Goal: Obtain resource: Download file/media

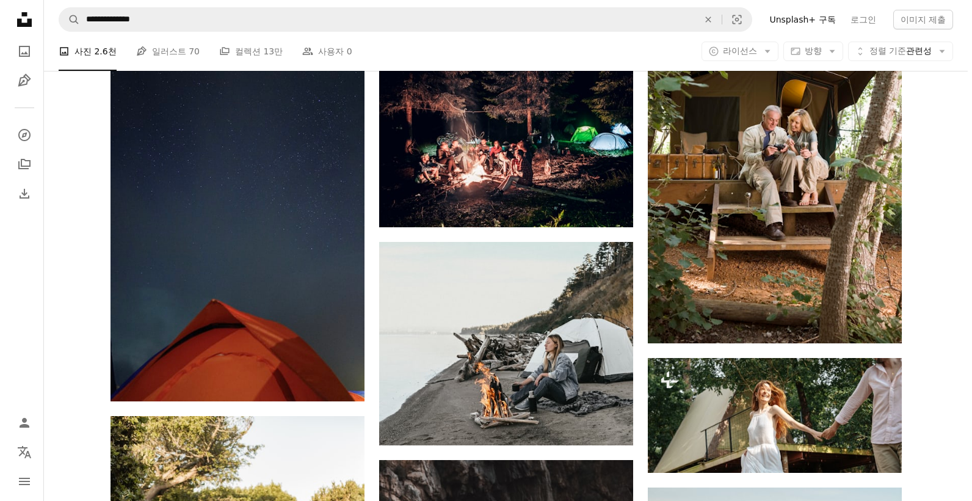
scroll to position [49470, 0]
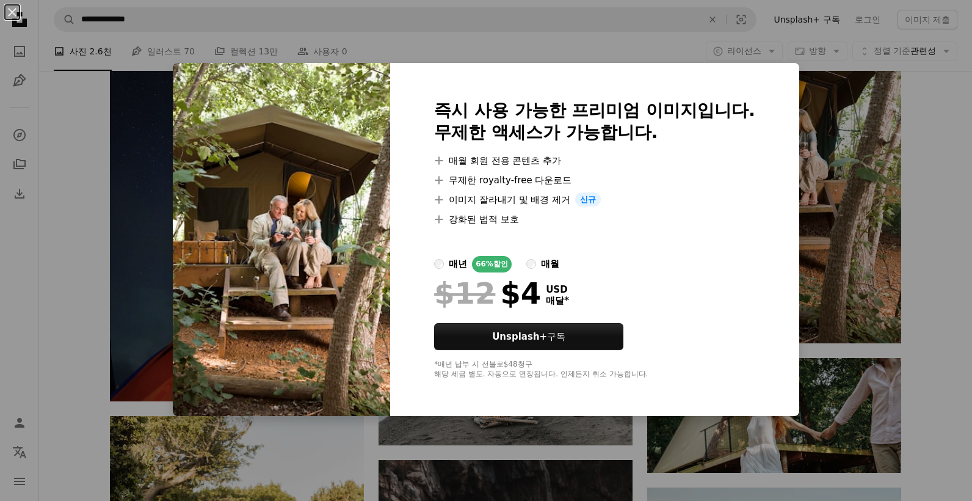
click at [909, 224] on div "An X shape 즉시 사용 가능한 프리미엄 이미지입니다. 무제한 액세스가 가능합니다. A plus sign 매월 회원 전용 콘텐츠 추가 A…" at bounding box center [486, 250] width 972 height 501
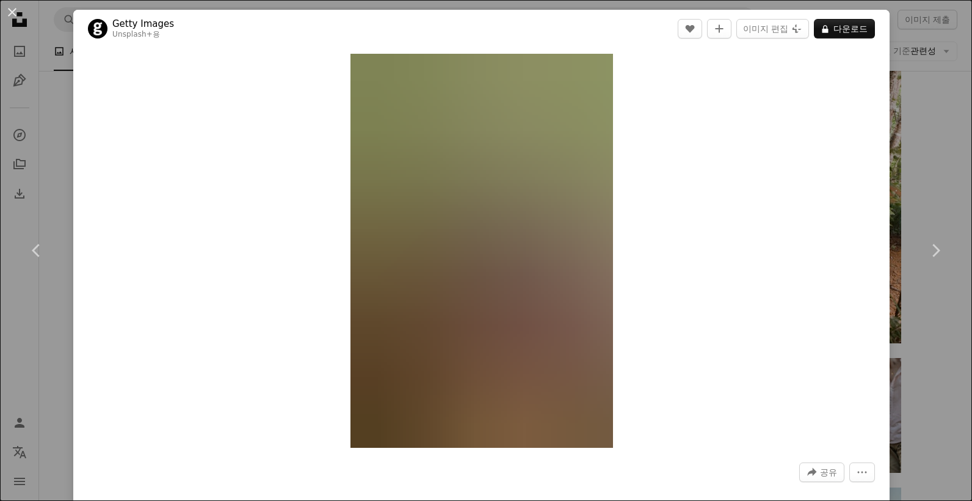
scroll to position [49287, 0]
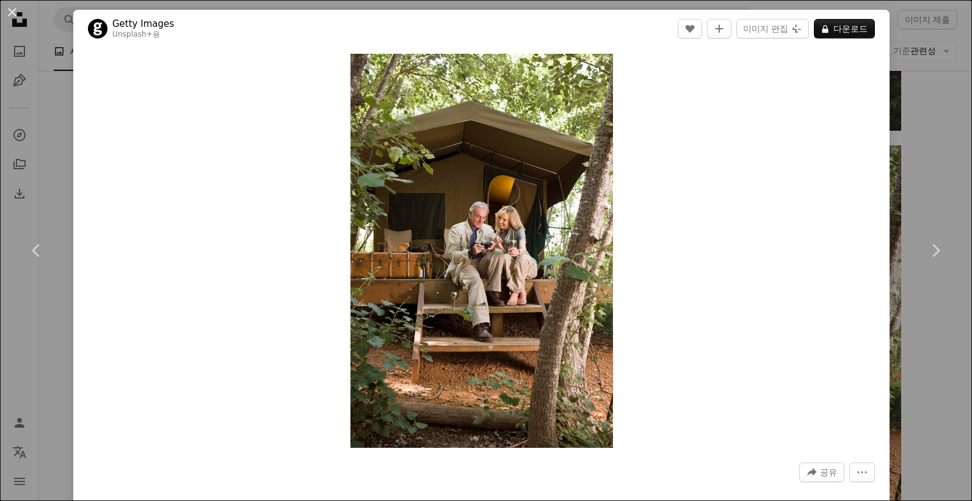
click at [511, 247] on img "이 이미지 확대" at bounding box center [482, 251] width 263 height 394
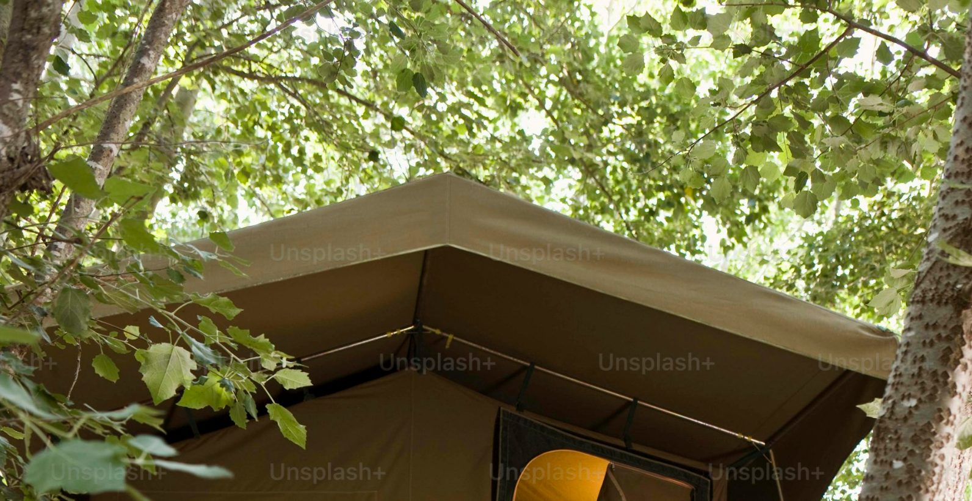
scroll to position [467, 0]
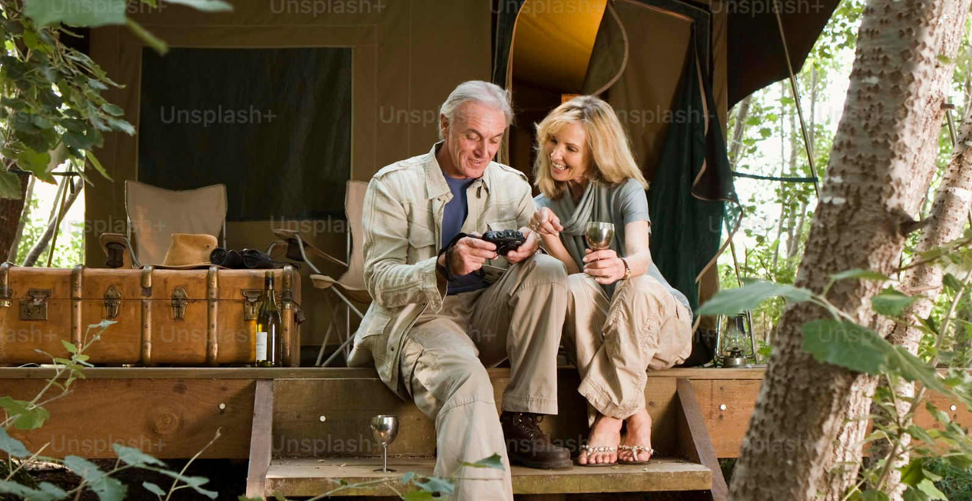
click at [221, 177] on img "이 이미지 축소" at bounding box center [486, 263] width 974 height 1460
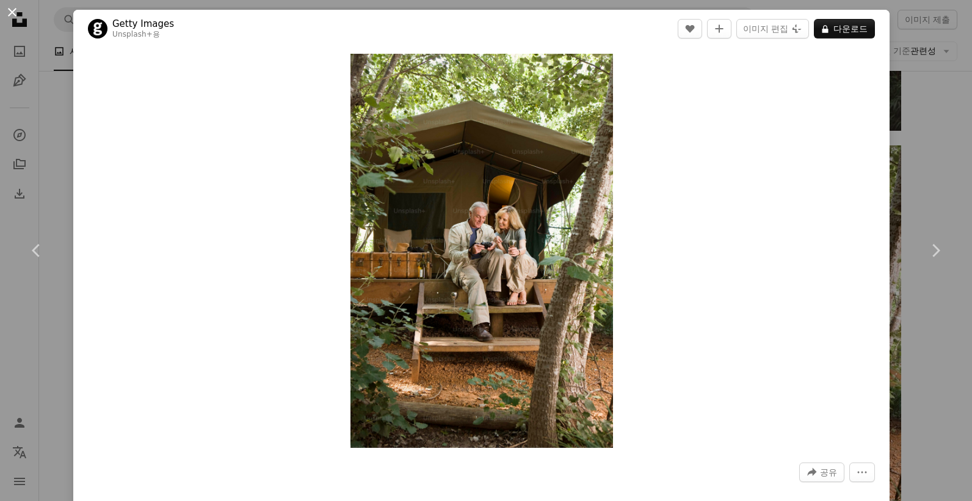
click at [12, 9] on button "An X shape" at bounding box center [12, 12] width 15 height 15
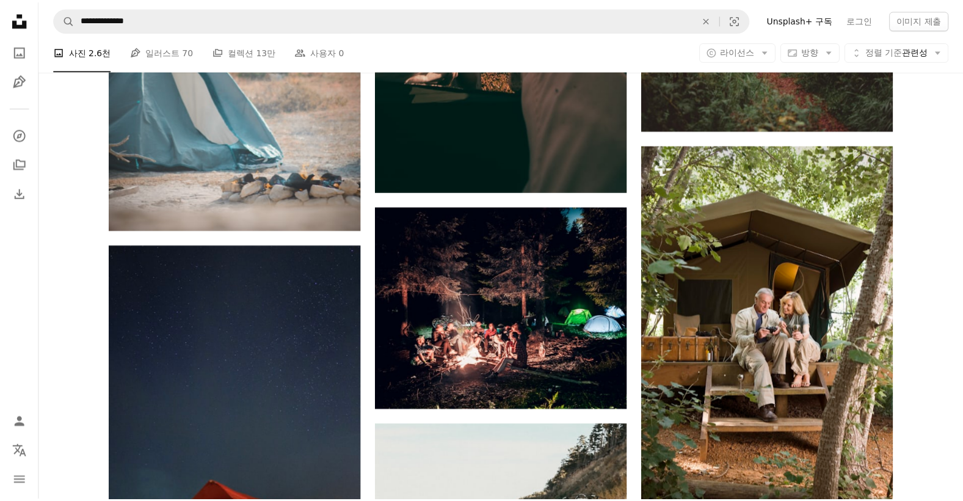
scroll to position [49470, 0]
